Goal: Transaction & Acquisition: Purchase product/service

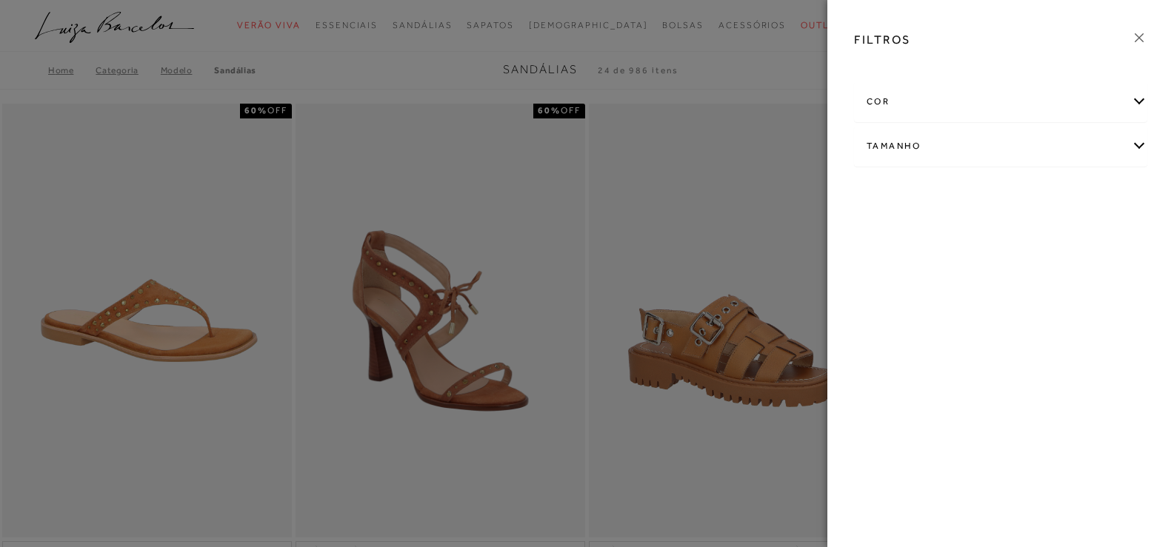
click at [899, 144] on div "Tamanho" at bounding box center [1001, 146] width 292 height 39
click at [893, 267] on div "25 26 27 28 29 30 31 32 33" at bounding box center [1001, 221] width 292 height 111
click at [892, 259] on link "Ver mais..." at bounding box center [894, 258] width 40 height 11
click at [1062, 243] on label "34" at bounding box center [1063, 234] width 34 height 32
click at [1058, 243] on input "34" at bounding box center [1050, 235] width 15 height 15
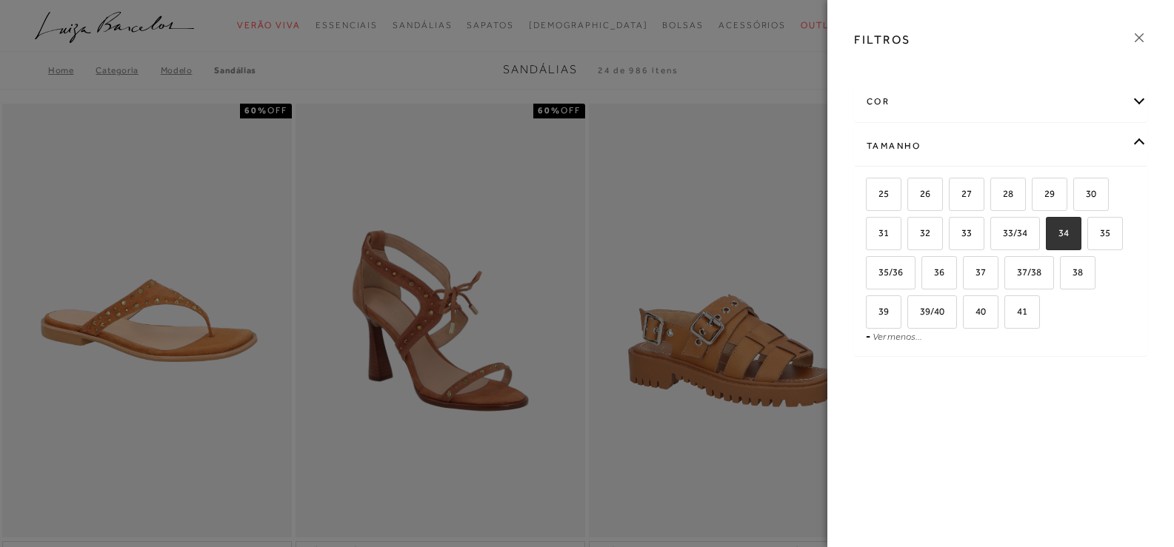
checkbox input "true"
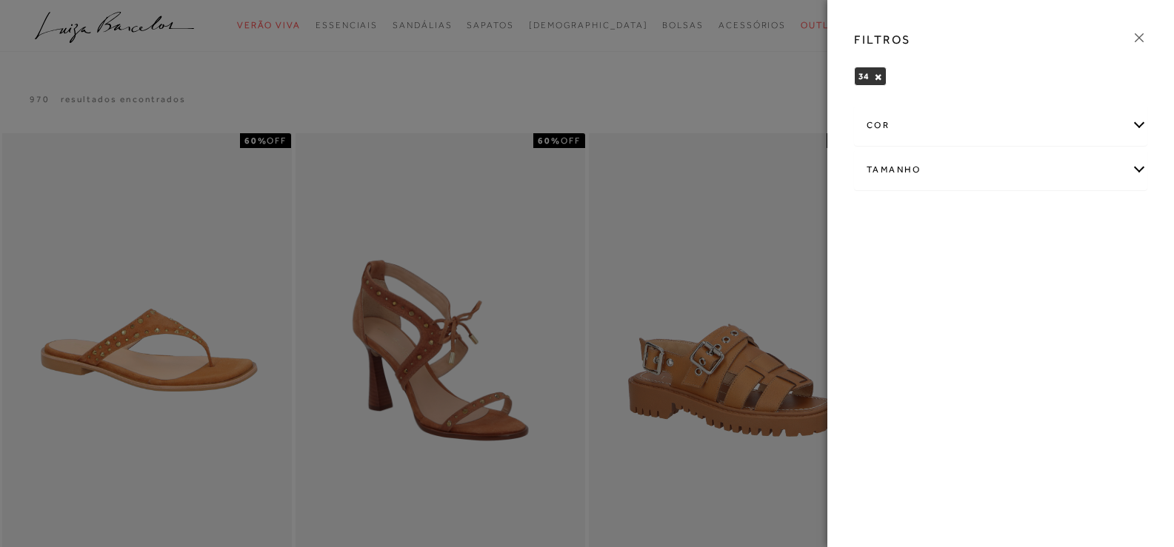
click at [789, 92] on div at bounding box center [587, 273] width 1174 height 547
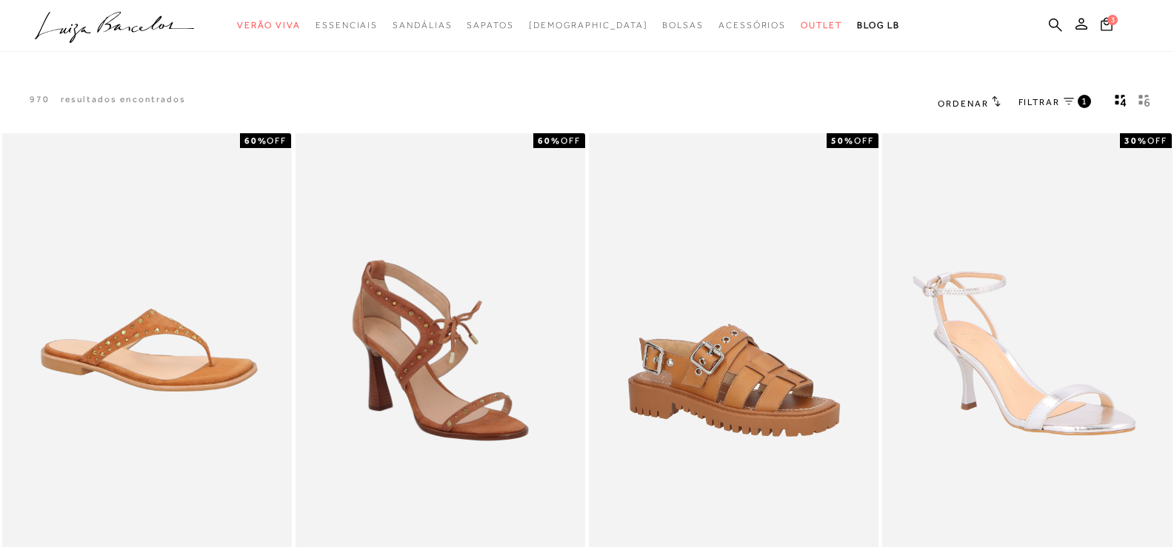
click at [1023, 102] on span "FILTRAR" at bounding box center [1038, 102] width 41 height 13
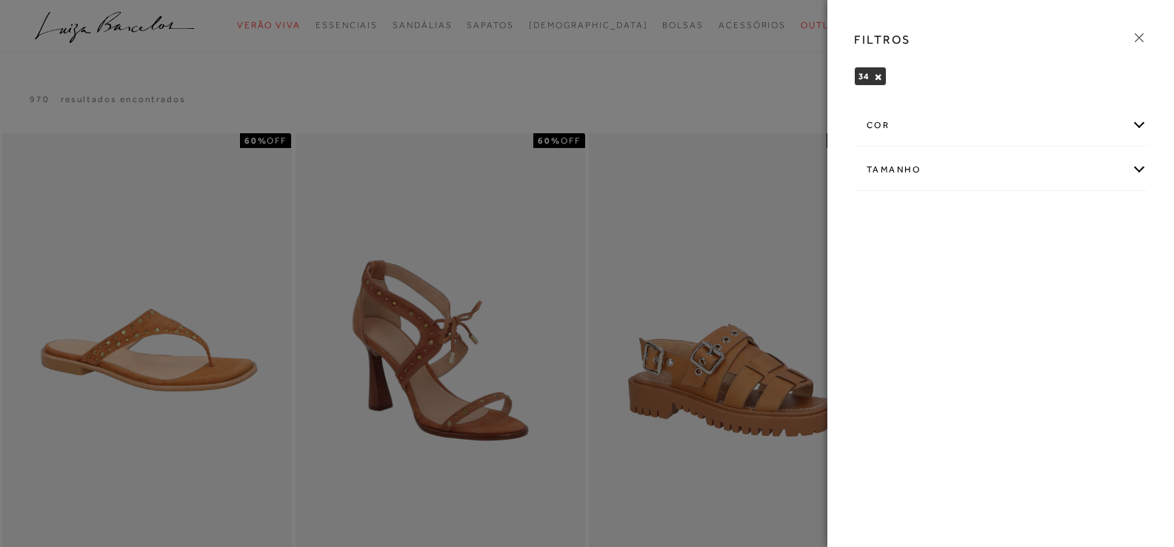
click at [908, 120] on div "cor" at bounding box center [1001, 125] width 292 height 39
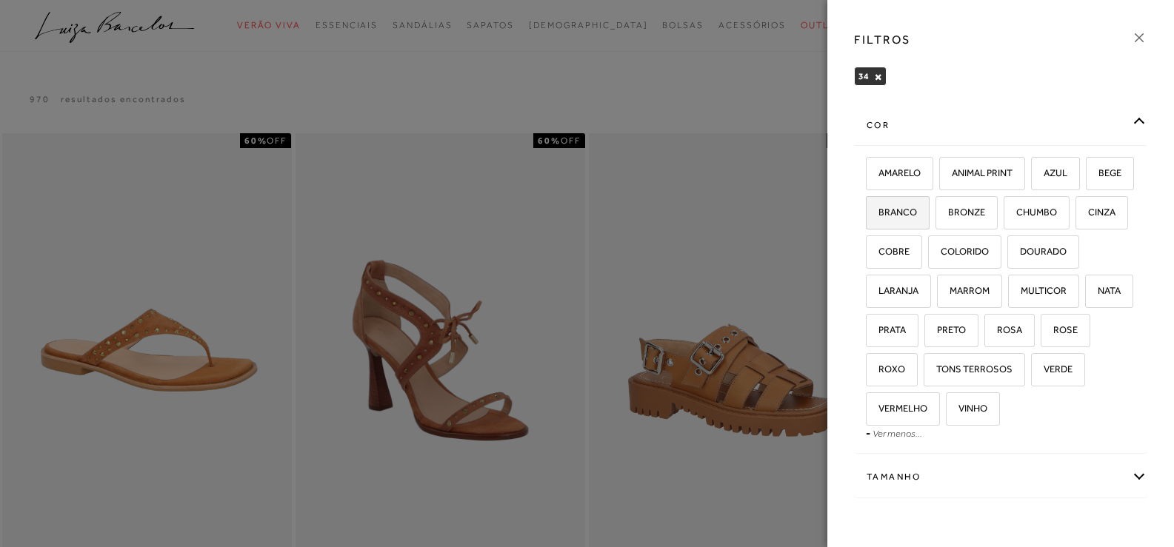
click at [917, 213] on span "BRANCO" at bounding box center [892, 212] width 50 height 11
click at [878, 213] on input "BRANCO" at bounding box center [870, 214] width 15 height 15
checkbox input "true"
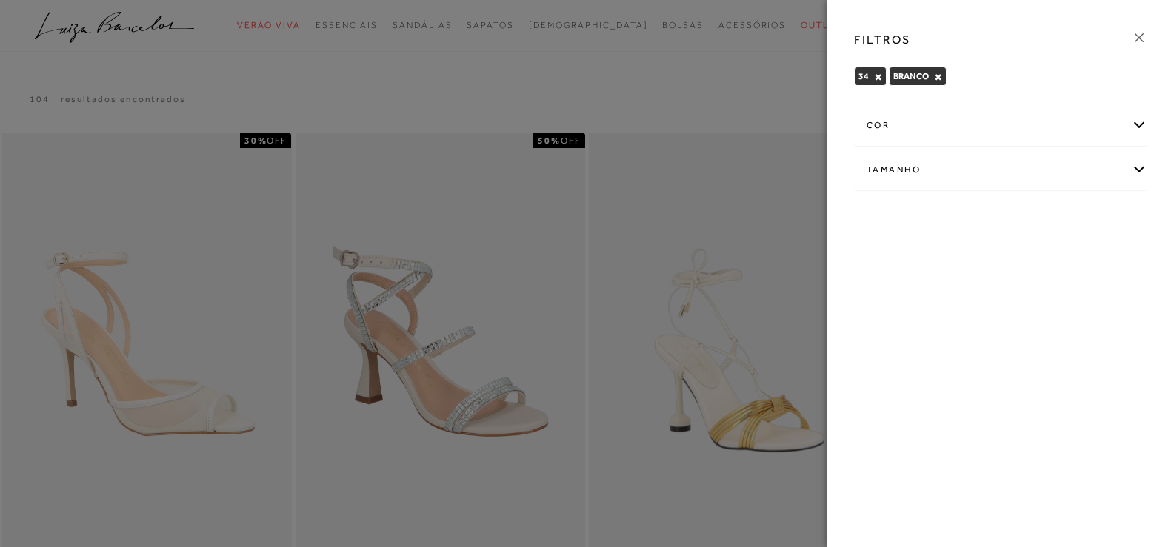
click at [1130, 125] on div "cor" at bounding box center [1001, 125] width 292 height 39
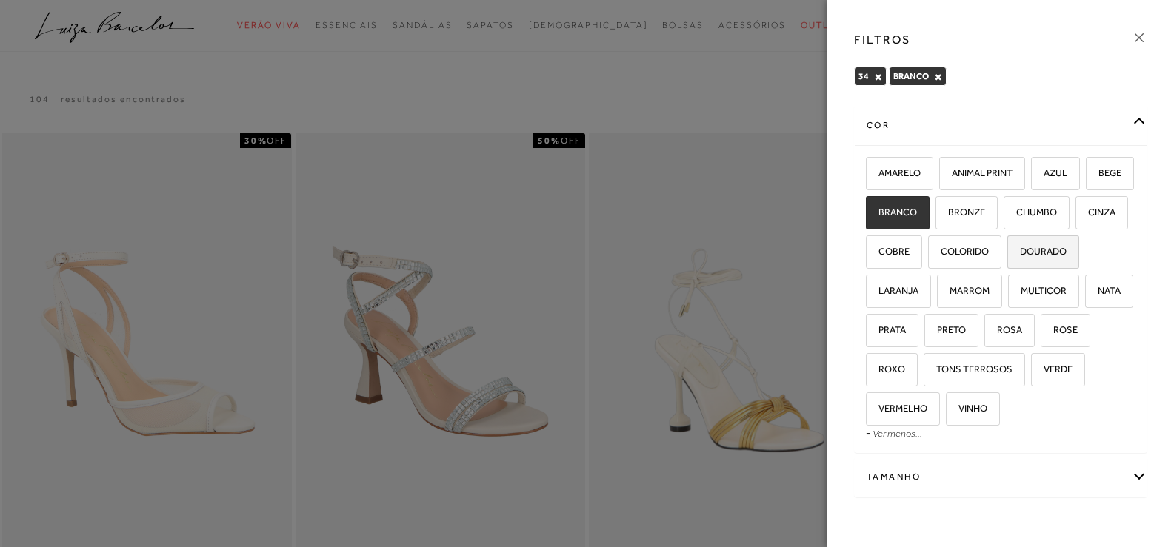
click at [1009, 257] on span "DOURADO" at bounding box center [1038, 251] width 58 height 11
click at [1005, 261] on input "DOURADO" at bounding box center [1012, 254] width 15 height 15
checkbox input "true"
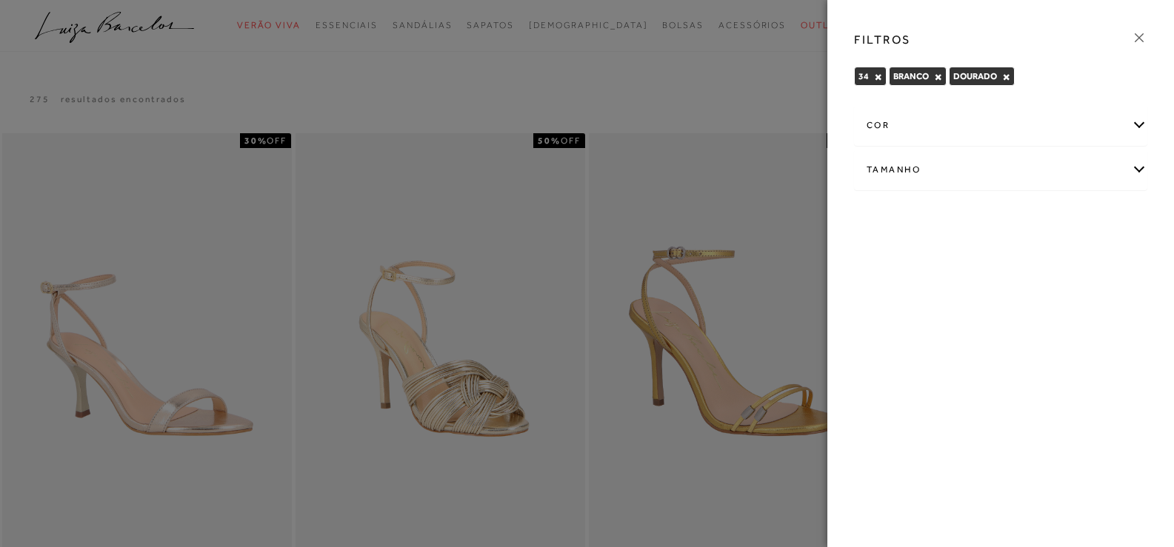
click at [773, 84] on div at bounding box center [587, 273] width 1174 height 547
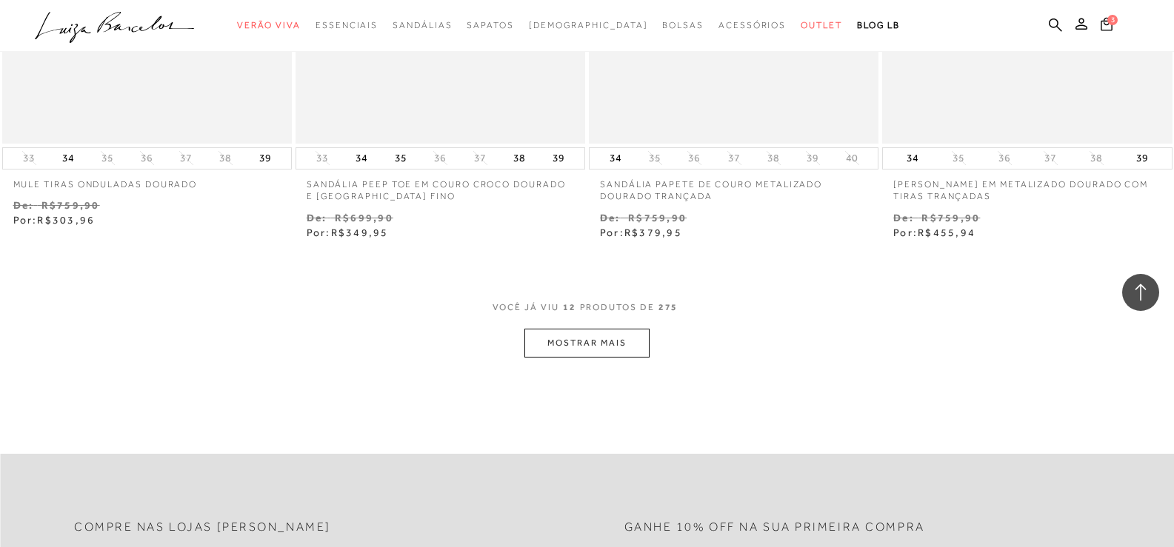
scroll to position [1629, 0]
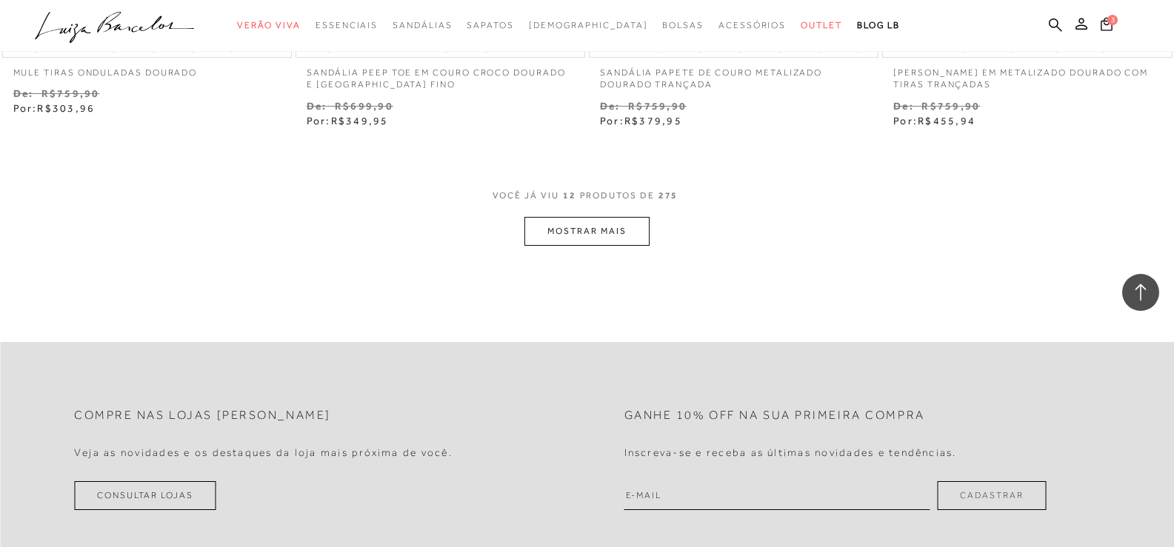
click at [606, 235] on button "MOSTRAR MAIS" at bounding box center [586, 231] width 124 height 29
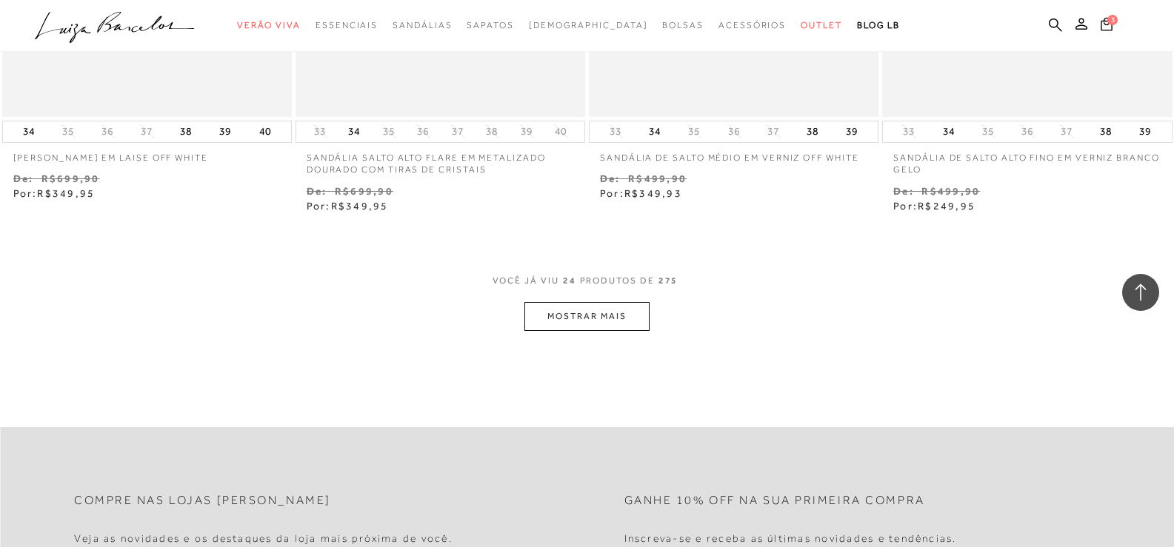
scroll to position [3184, 0]
click at [621, 324] on button "MOSTRAR MAIS" at bounding box center [586, 315] width 124 height 29
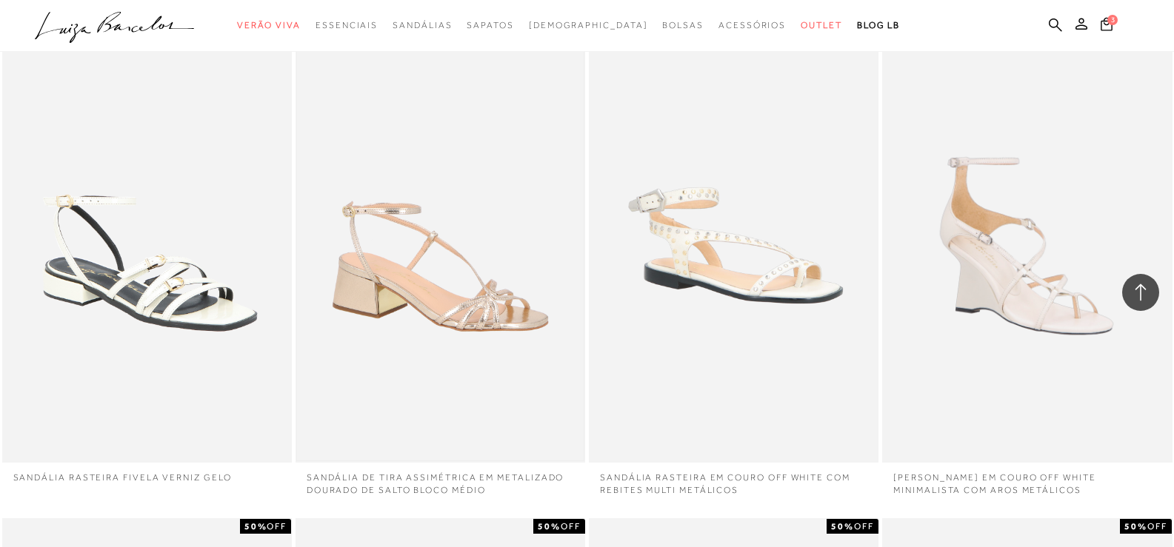
scroll to position [3407, 0]
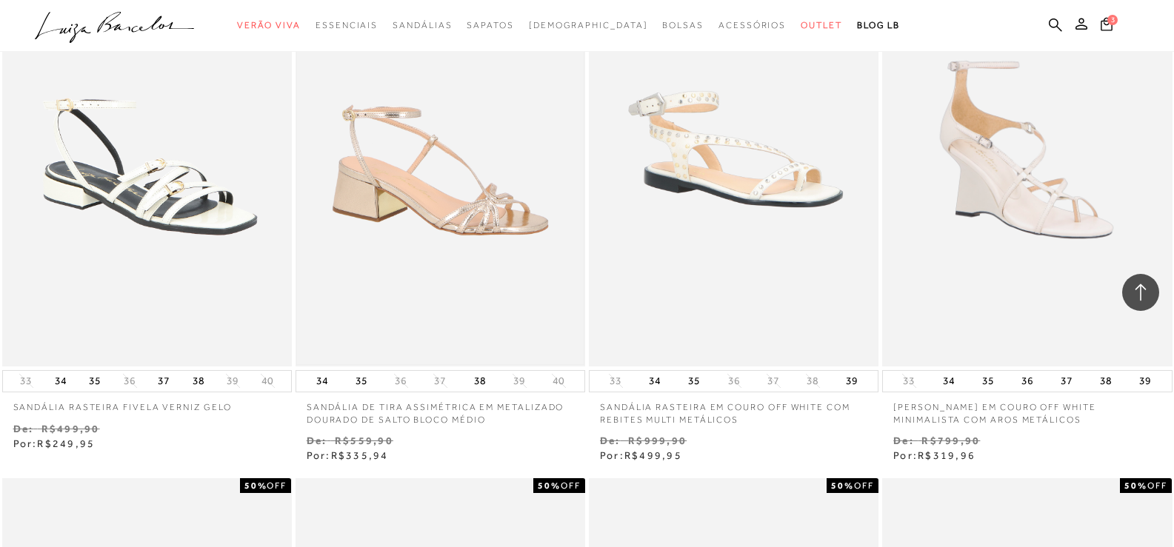
click at [493, 204] on img at bounding box center [440, 149] width 287 height 430
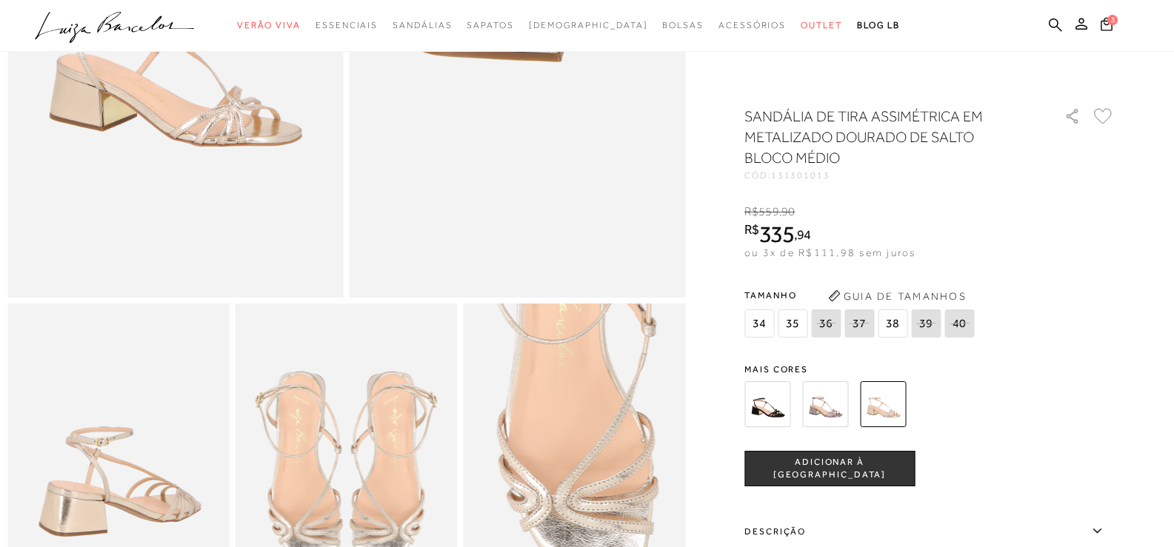
scroll to position [444, 0]
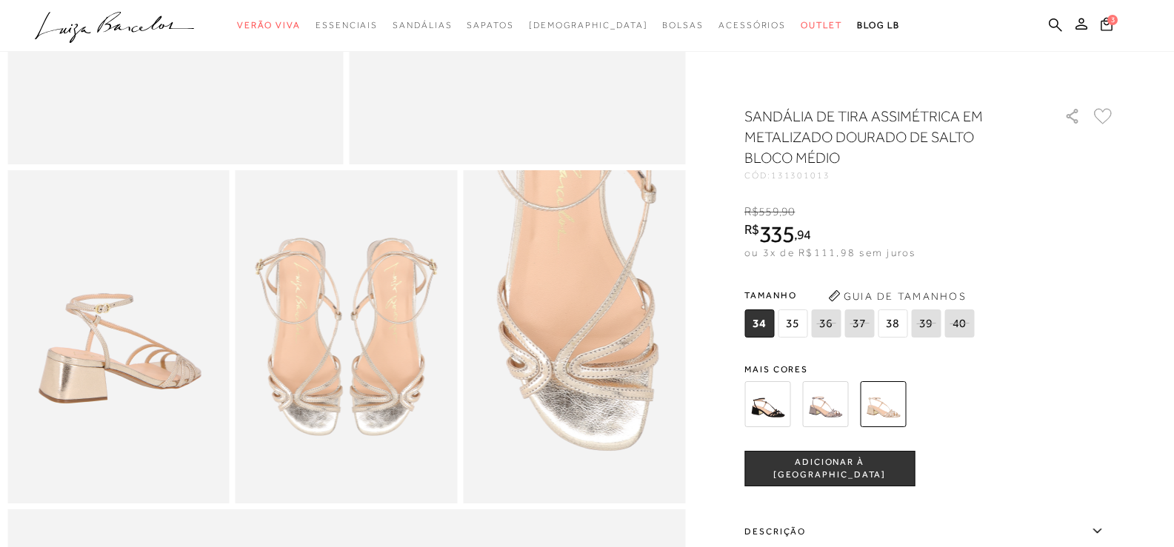
click at [335, 407] on img at bounding box center [346, 336] width 222 height 333
click at [67, 344] on img at bounding box center [118, 336] width 222 height 333
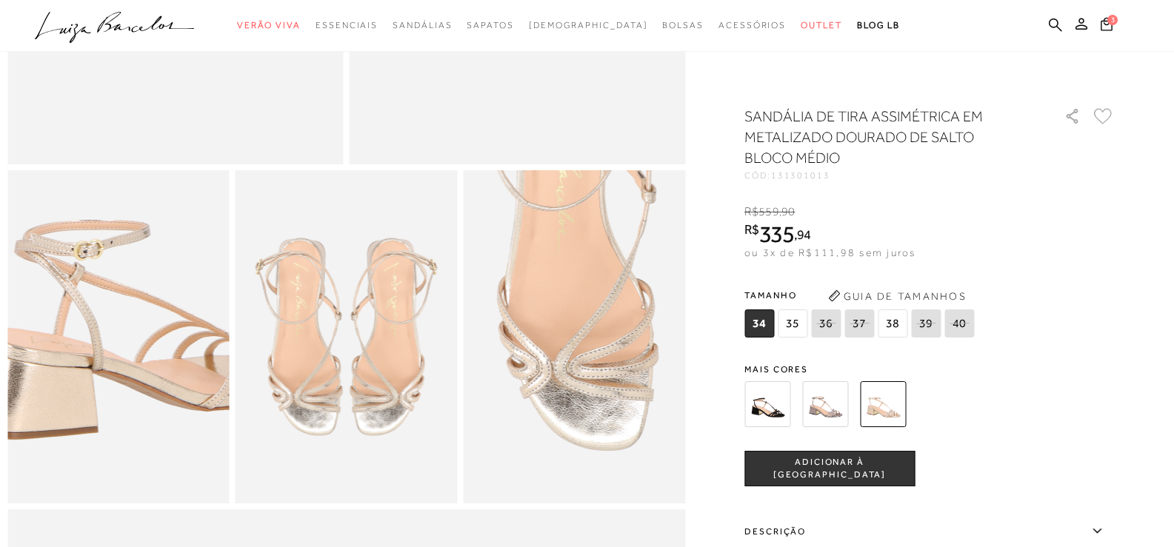
click at [116, 381] on img at bounding box center [120, 306] width 444 height 666
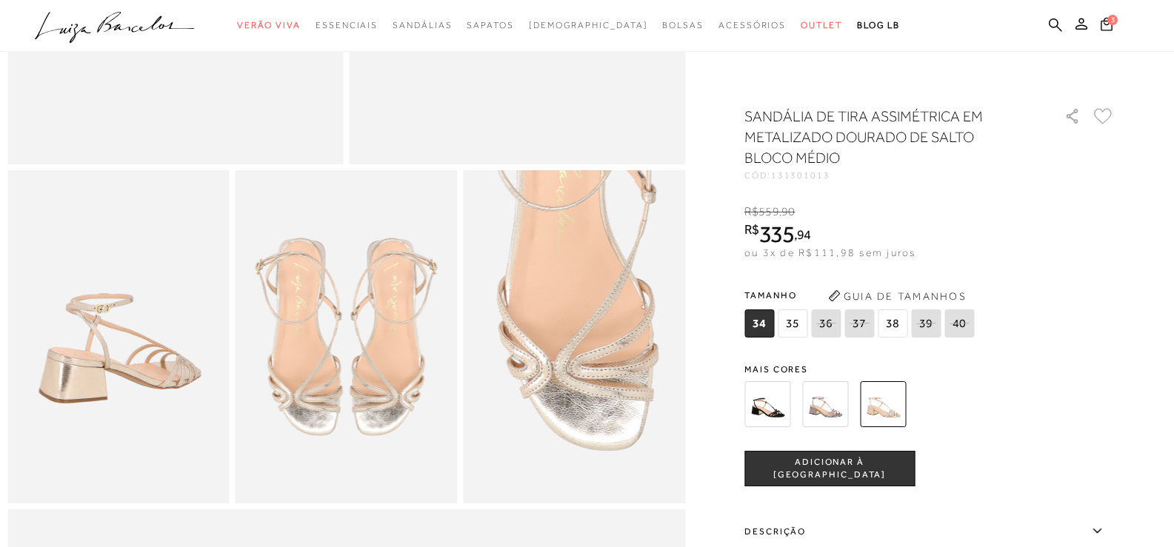
click at [567, 385] on img at bounding box center [574, 336] width 222 height 333
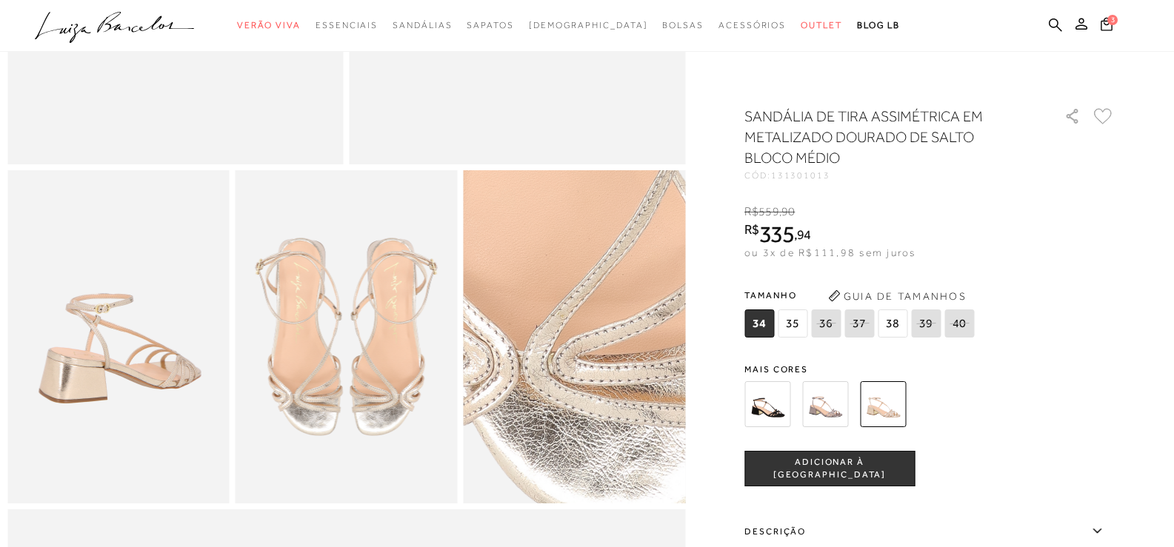
click at [611, 383] on img at bounding box center [563, 301] width 444 height 666
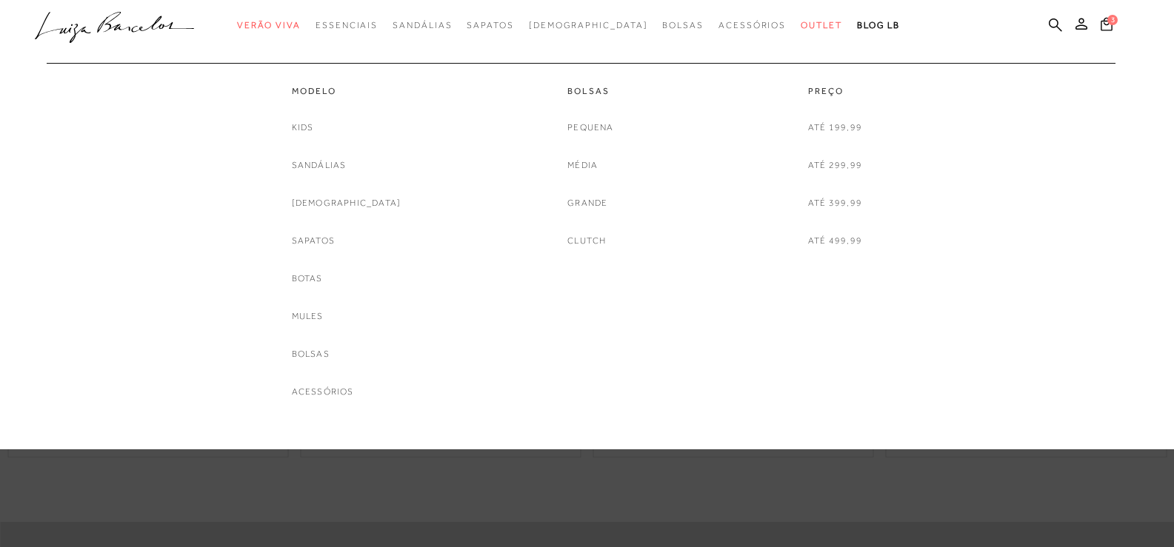
scroll to position [1777, 0]
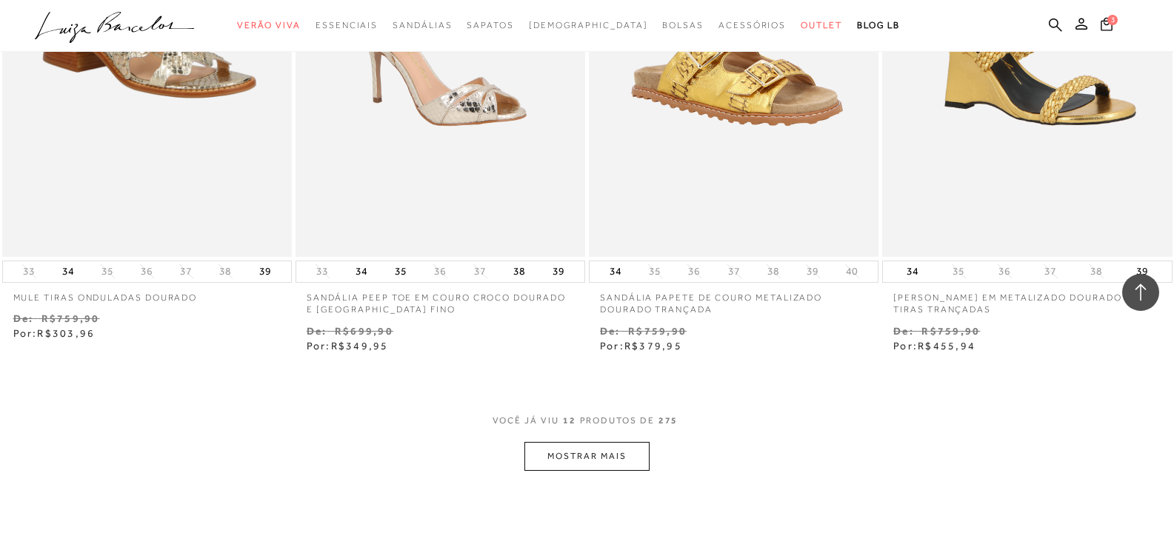
scroll to position [1629, 0]
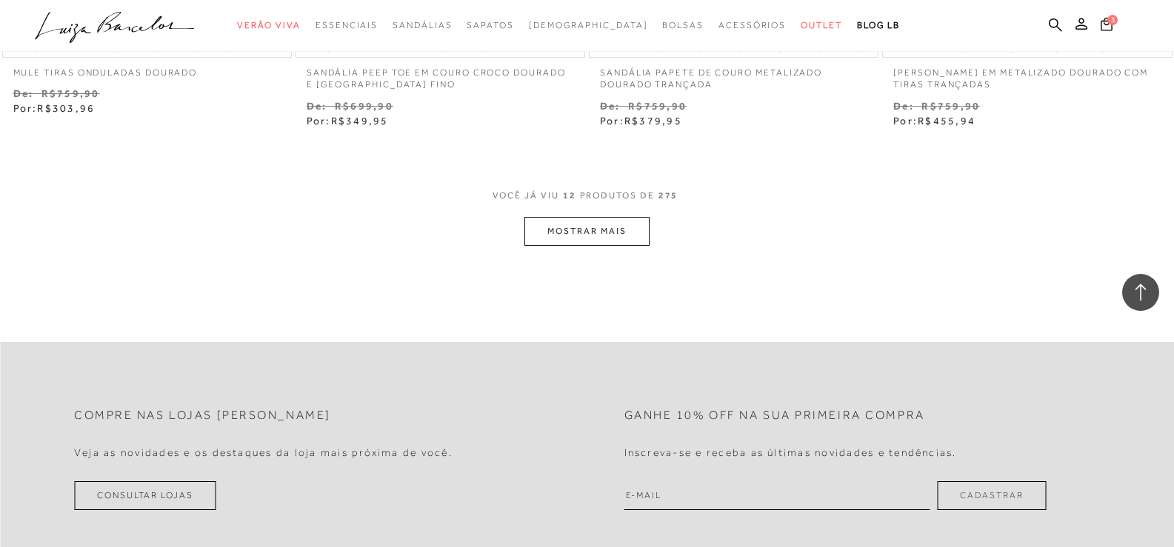
click at [632, 219] on button "MOSTRAR MAIS" at bounding box center [586, 231] width 124 height 29
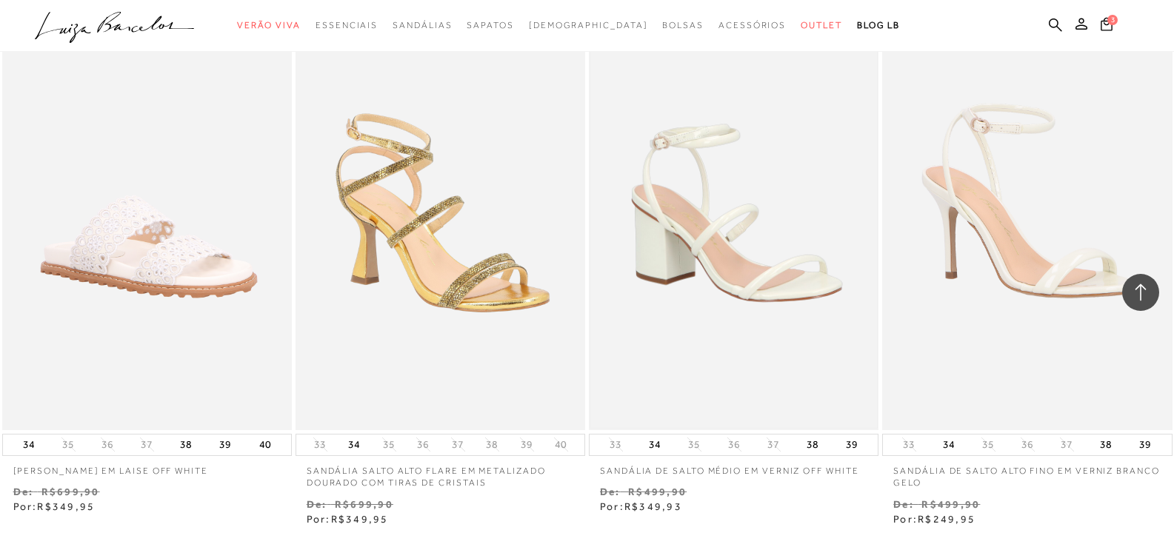
scroll to position [3036, 0]
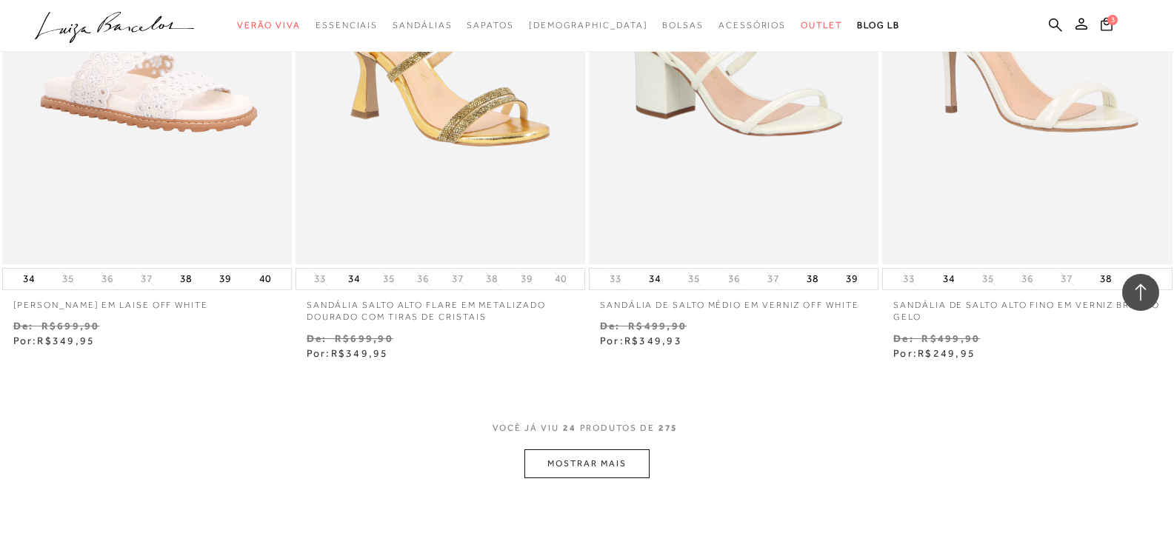
click at [621, 461] on button "MOSTRAR MAIS" at bounding box center [586, 464] width 124 height 29
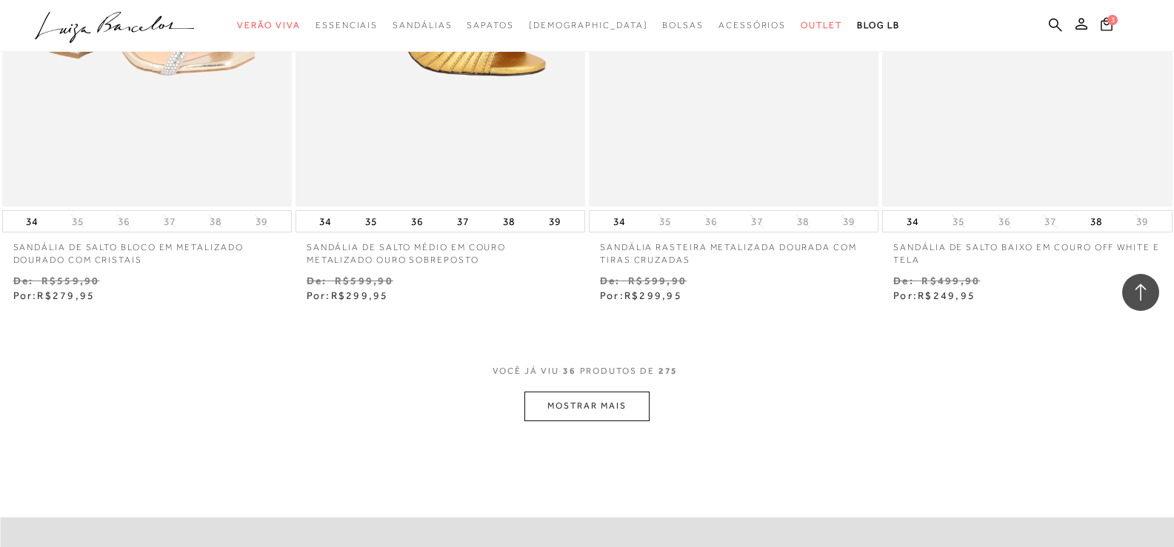
scroll to position [4740, 0]
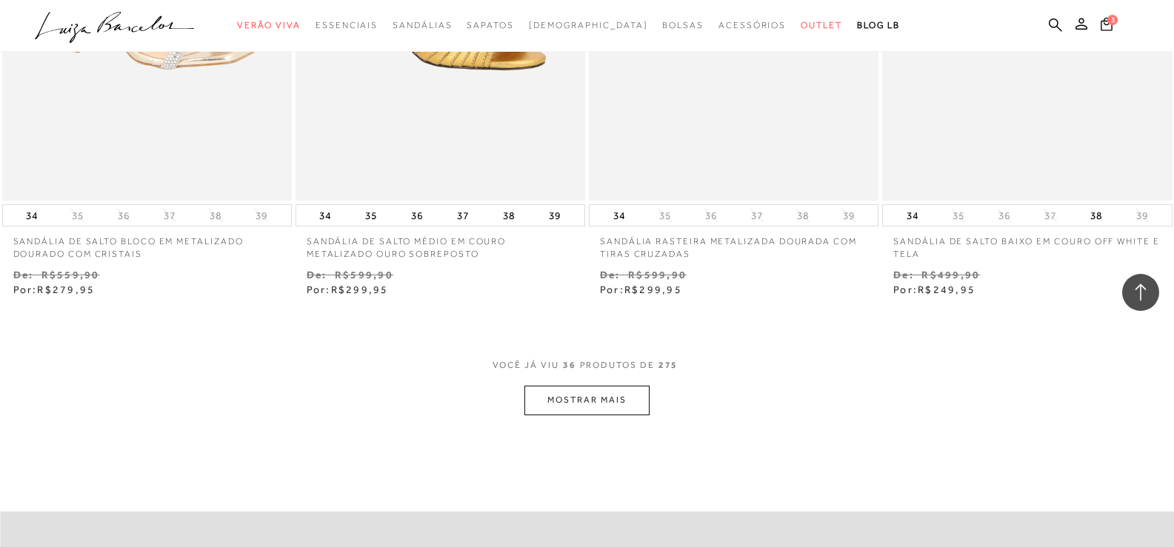
click at [611, 406] on button "MOSTRAR MAIS" at bounding box center [586, 400] width 124 height 29
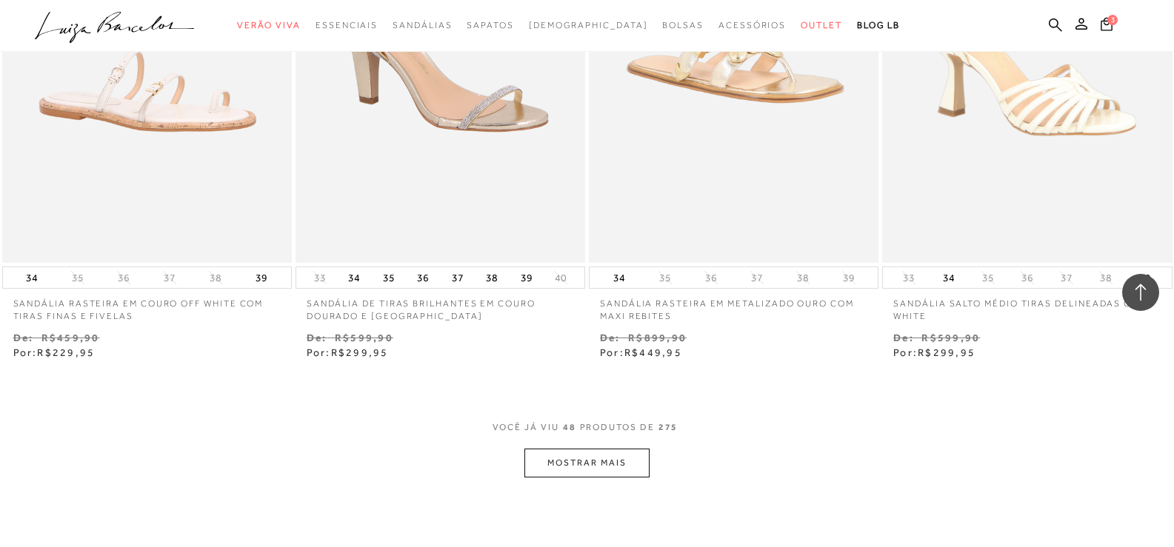
scroll to position [6517, 0]
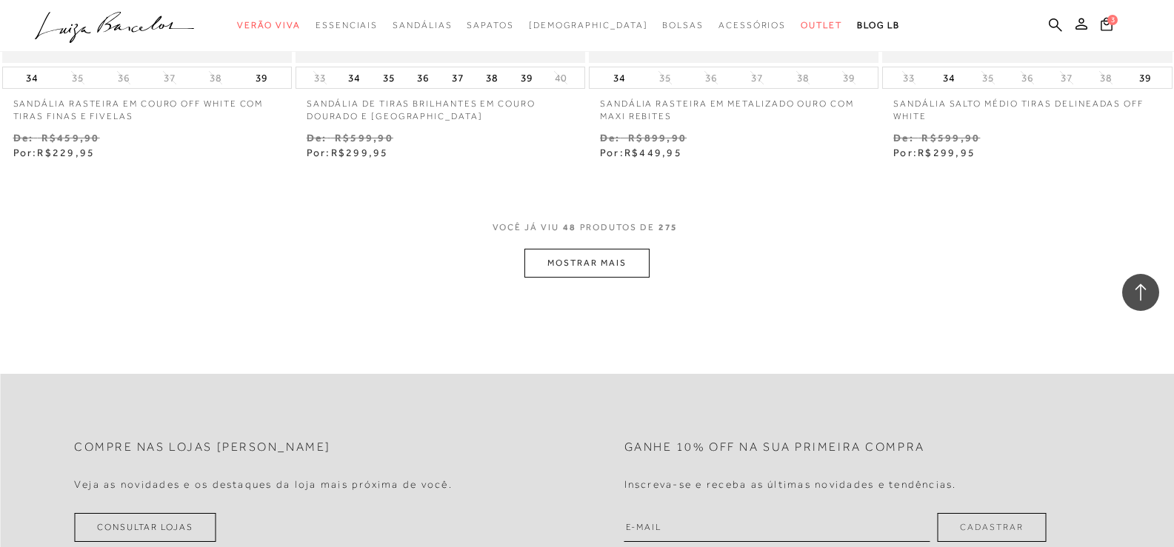
click at [574, 264] on button "MOSTRAR MAIS" at bounding box center [586, 263] width 124 height 29
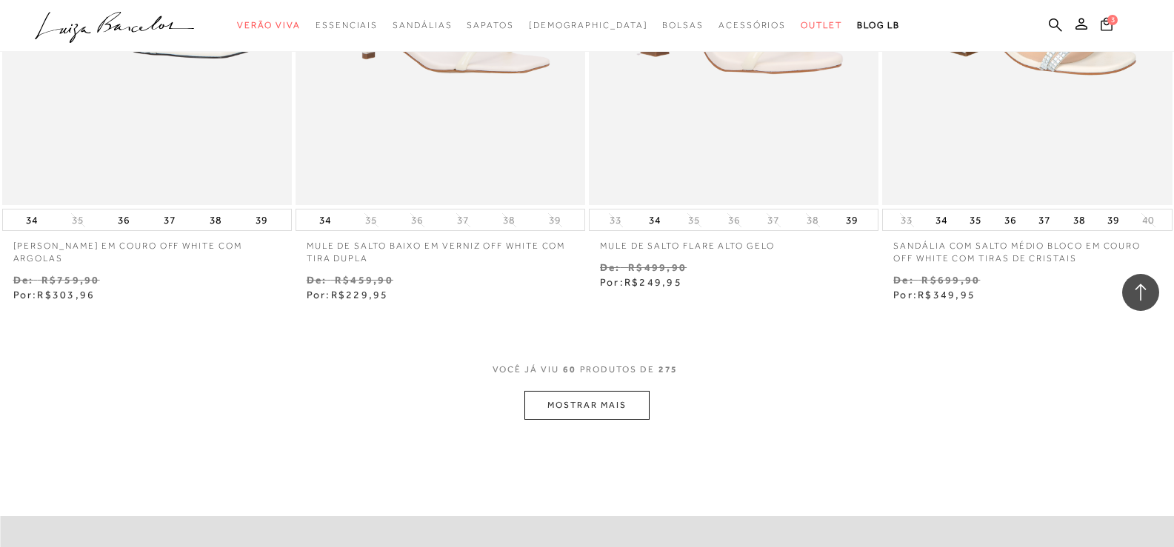
scroll to position [8220, 0]
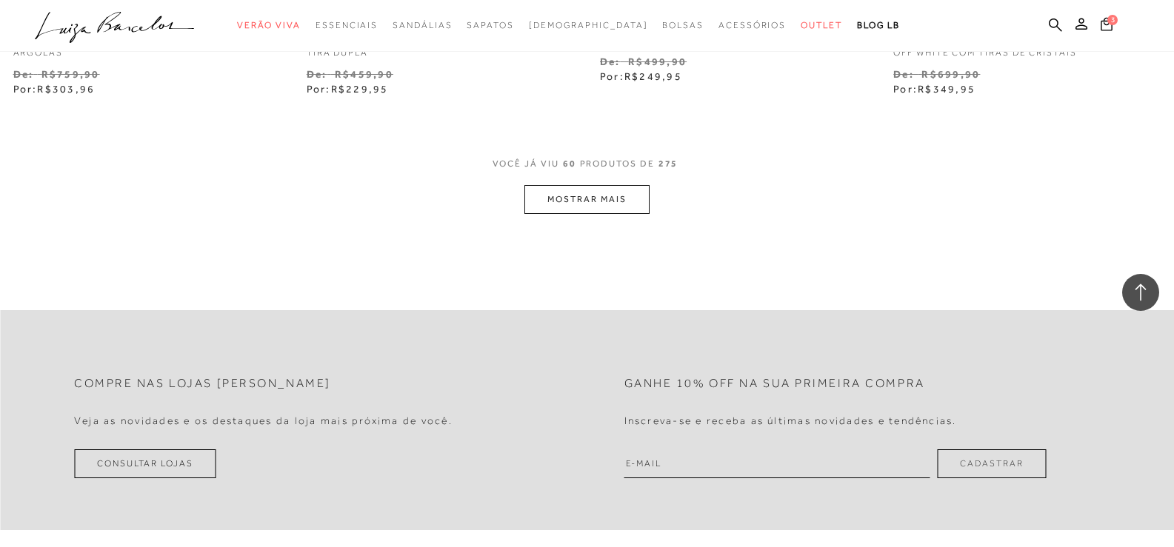
click at [627, 199] on button "MOSTRAR MAIS" at bounding box center [586, 199] width 124 height 29
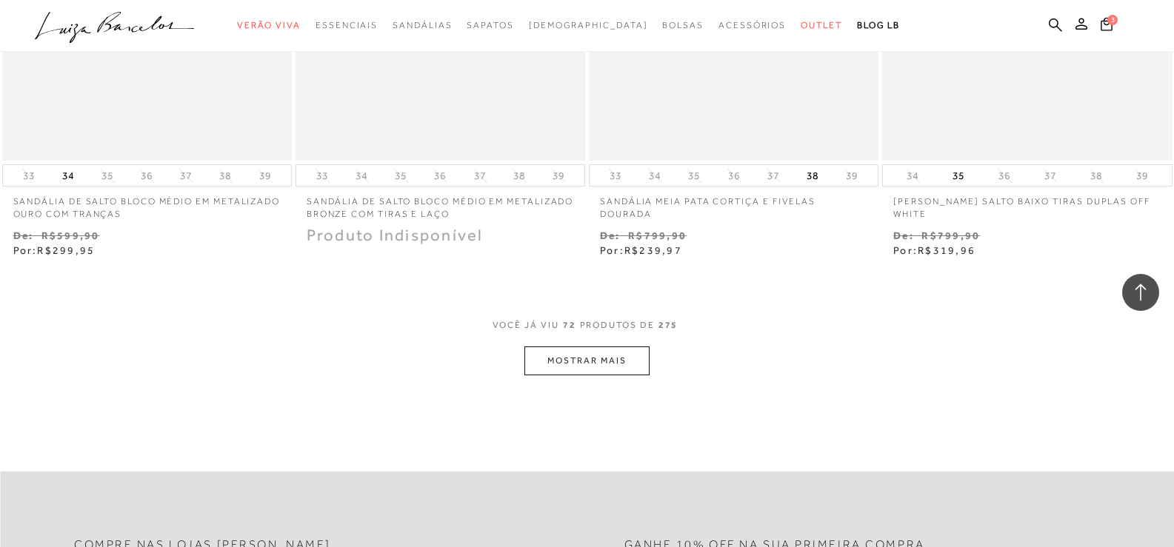
scroll to position [9701, 0]
click at [621, 365] on button "MOSTRAR MAIS" at bounding box center [586, 358] width 124 height 29
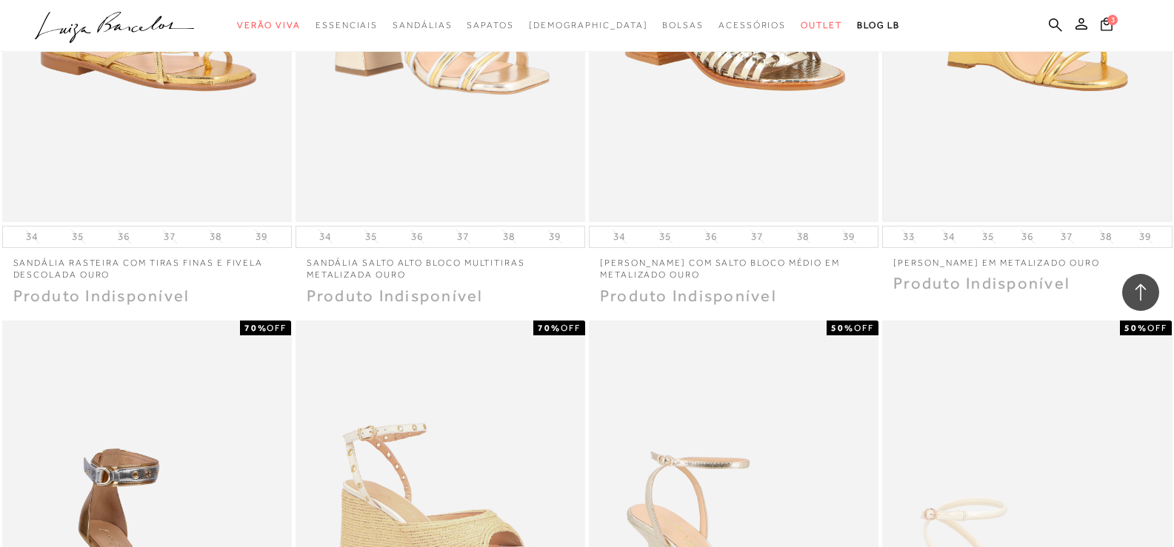
scroll to position [10294, 0]
